Goal: Information Seeking & Learning: Compare options

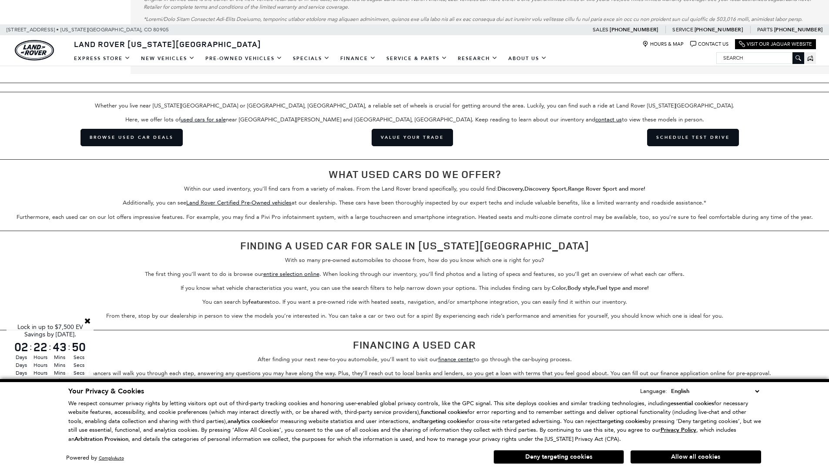
scroll to position [1065, 0]
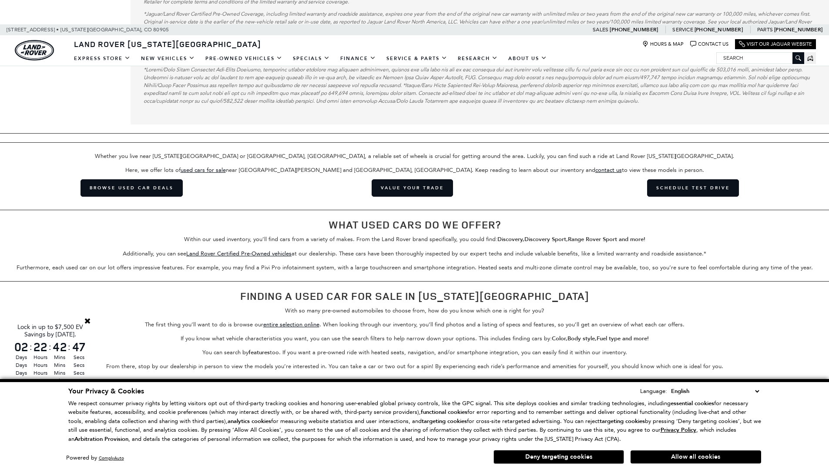
scroll to position [1455, 0]
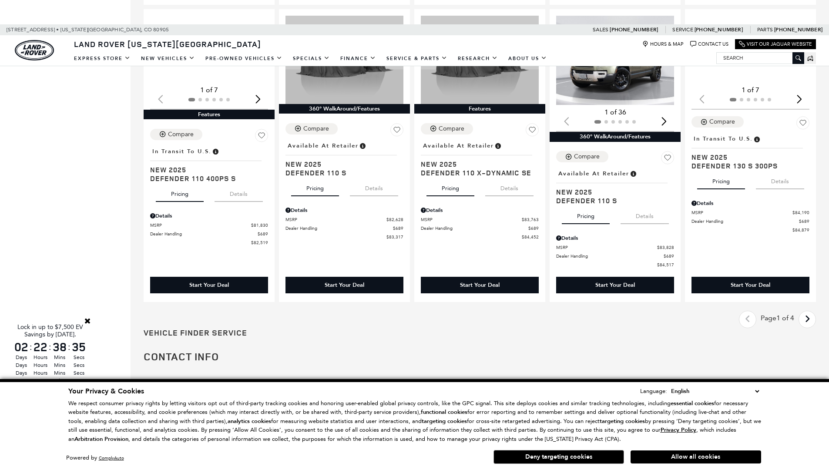
scroll to position [0, 1]
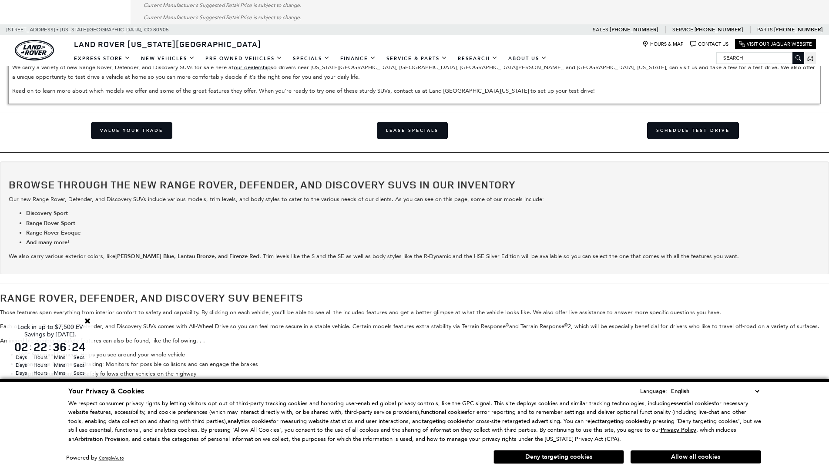
scroll to position [1187, 0]
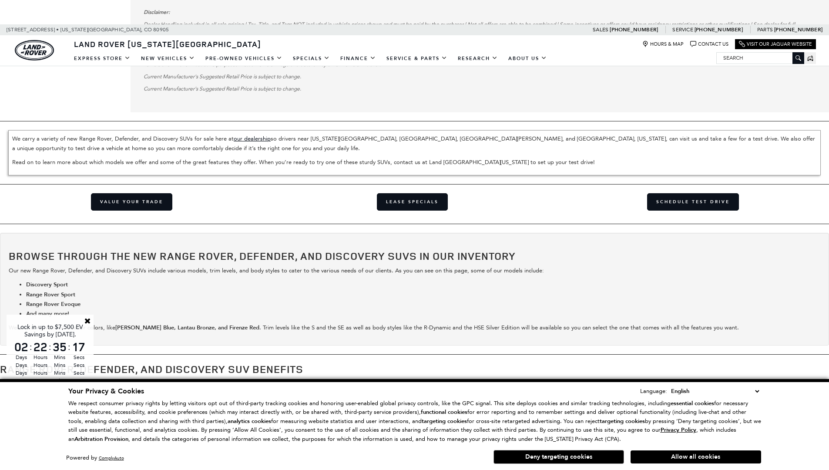
scroll to position [2103, 0]
